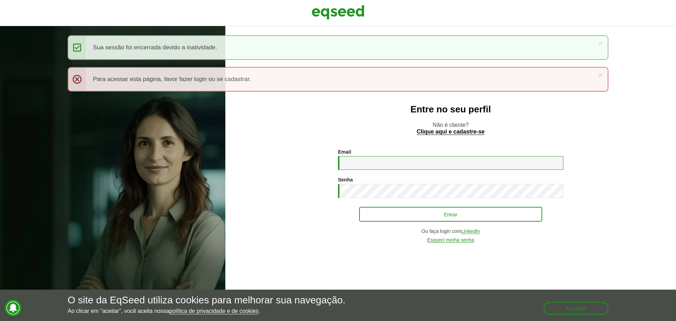
type input "**********"
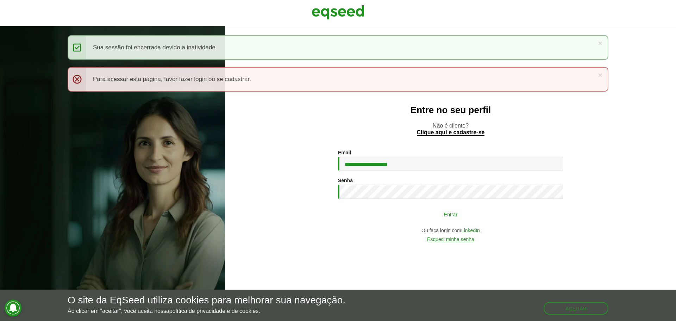
click at [448, 214] on button "Entrar" at bounding box center [450, 213] width 183 height 13
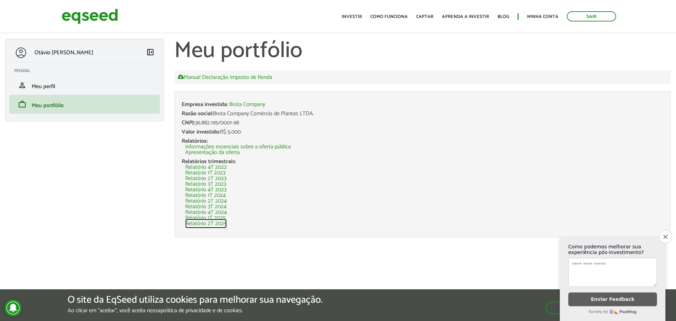
click at [203, 224] on link "Relatório 2T 2025" at bounding box center [206, 224] width 42 height 6
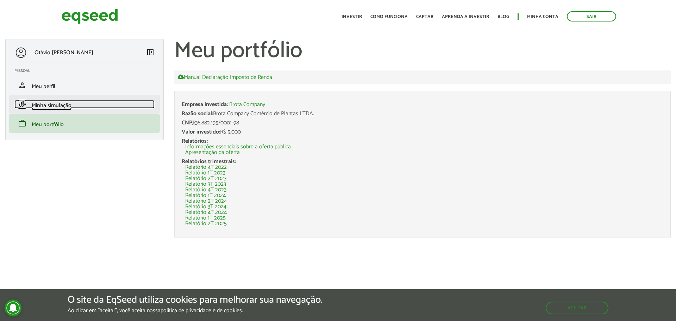
click at [61, 108] on span "Minha simulação" at bounding box center [52, 106] width 40 height 10
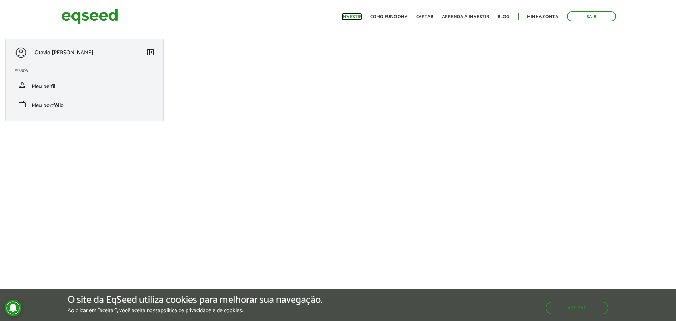
click at [360, 17] on link "Investir" at bounding box center [352, 16] width 20 height 5
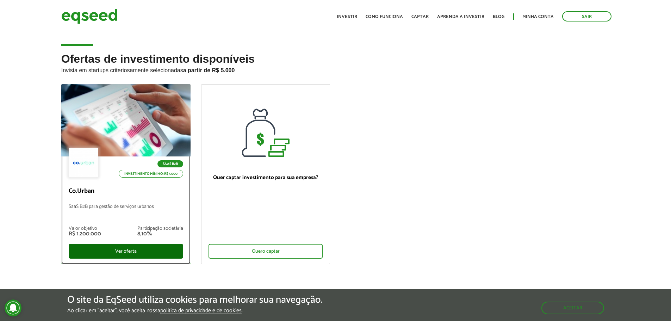
click at [121, 254] on div "Ver oferta" at bounding box center [126, 251] width 114 height 15
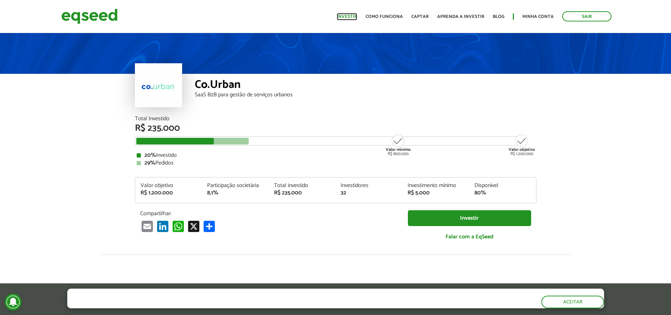
click at [350, 15] on link "Investir" at bounding box center [347, 16] width 20 height 5
